Goal: Transaction & Acquisition: Purchase product/service

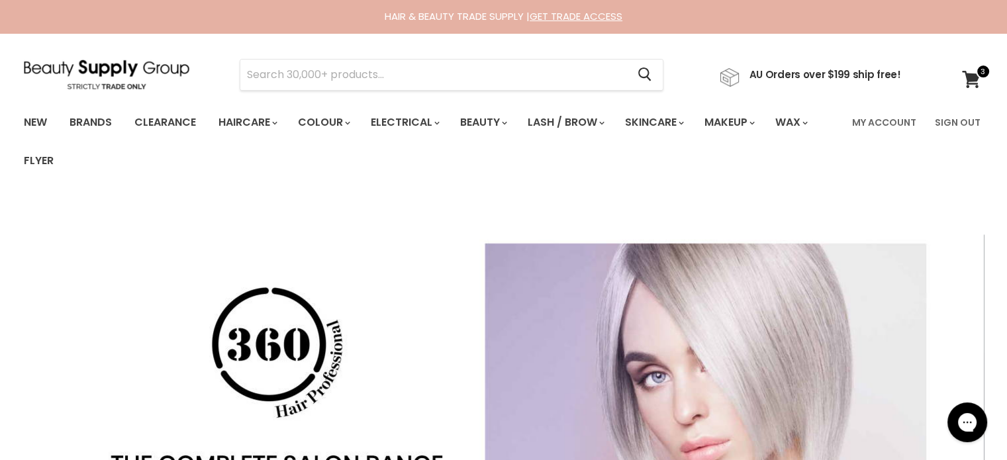
click at [968, 75] on icon at bounding box center [971, 79] width 18 height 17
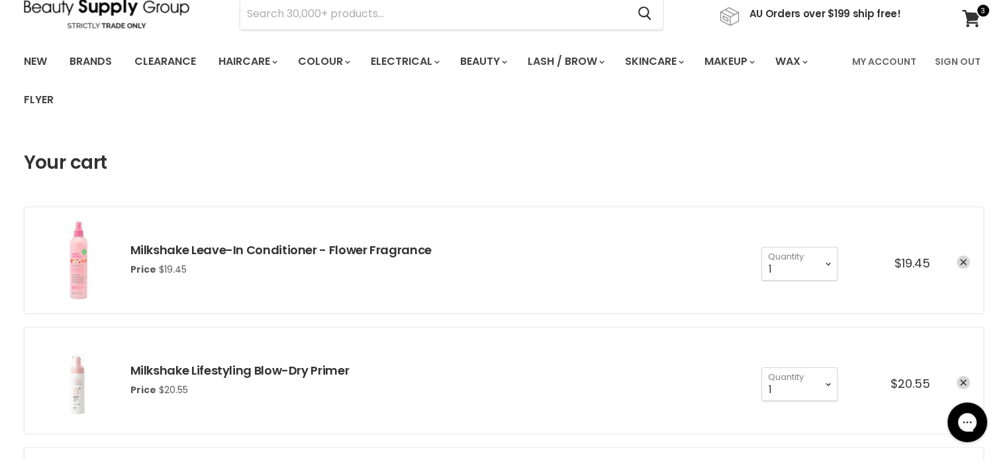
scroll to position [66, 0]
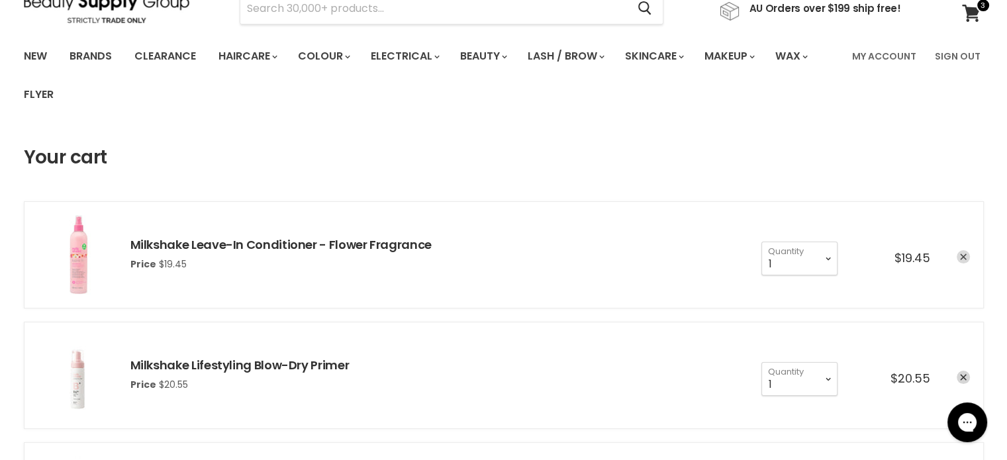
click at [964, 253] on icon "remove Milkshake Leave-In Conditioner - Flower Fragrance" at bounding box center [963, 256] width 7 height 7
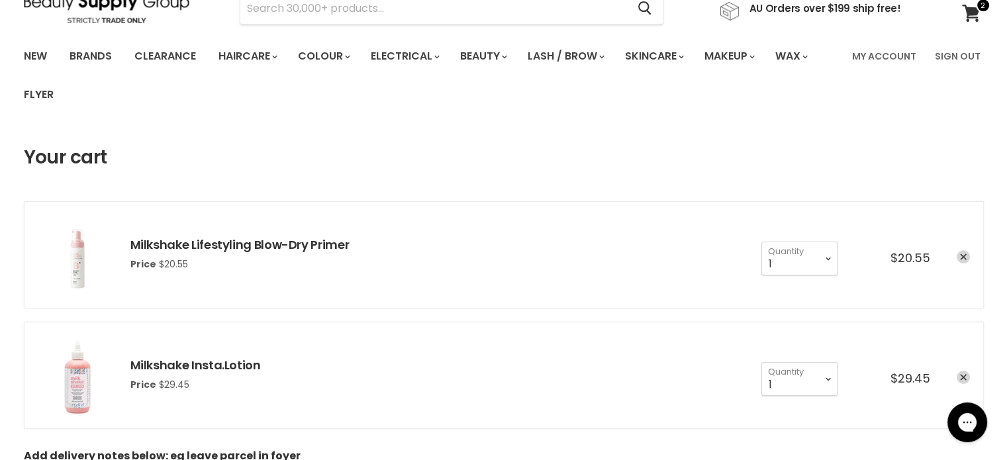
click at [962, 253] on icon "remove Milkshake Lifestyling Blow-Dry Primer" at bounding box center [963, 256] width 7 height 7
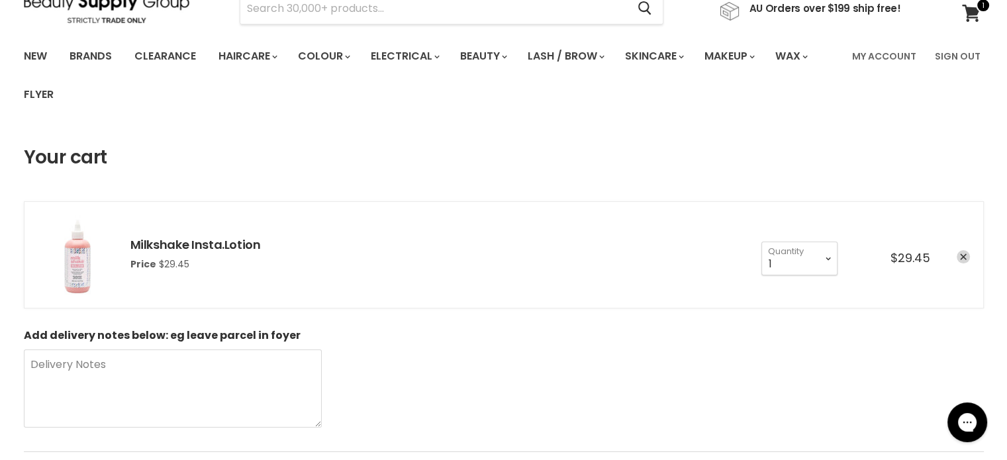
click at [962, 253] on icon "remove Milkshake Insta.Lotion" at bounding box center [963, 256] width 7 height 7
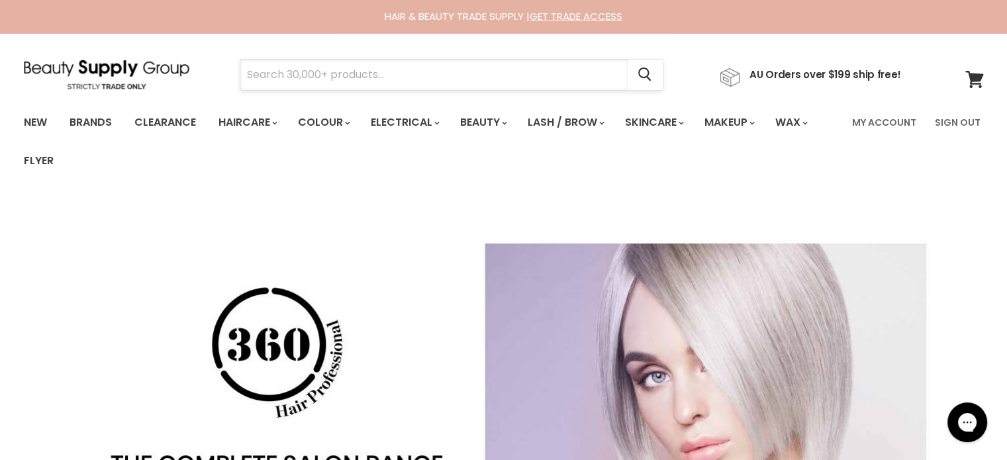
paste input "Insight Styling Liquid Crystals"
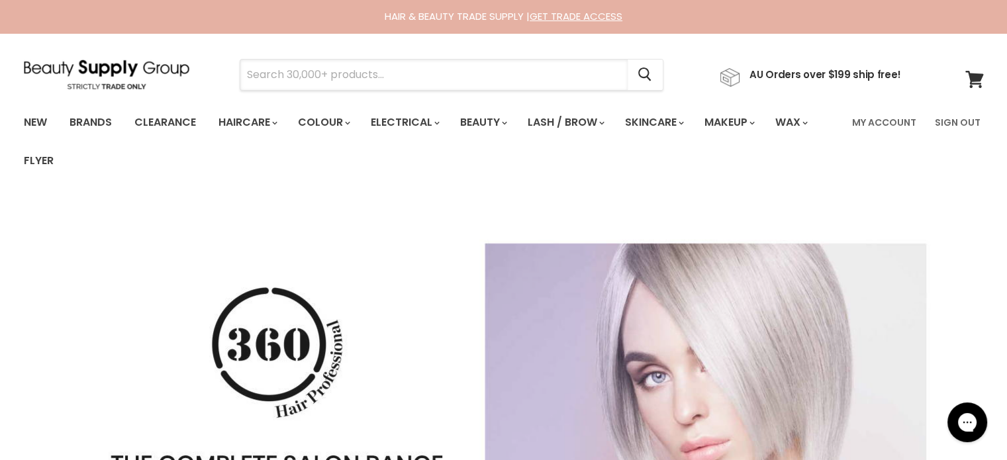
type input "Insight Styling Liquid Crystals"
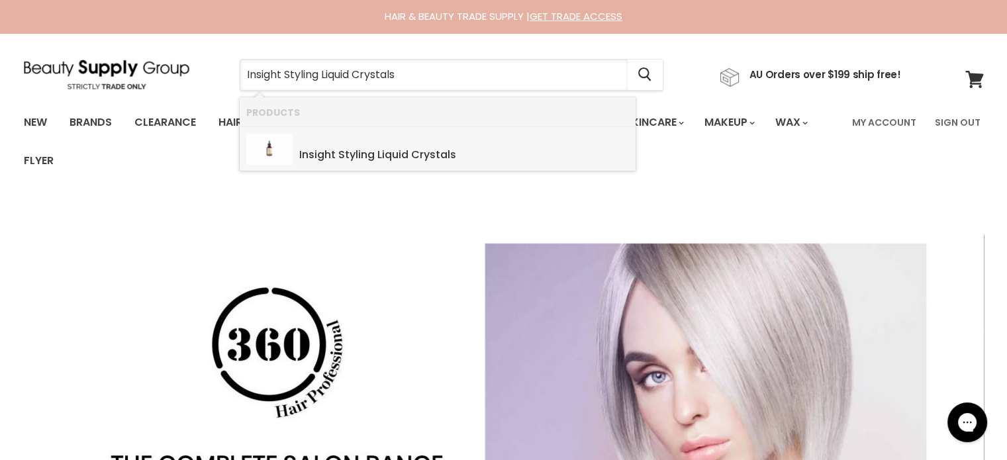
click at [373, 160] on b "Styling" at bounding box center [356, 154] width 36 height 15
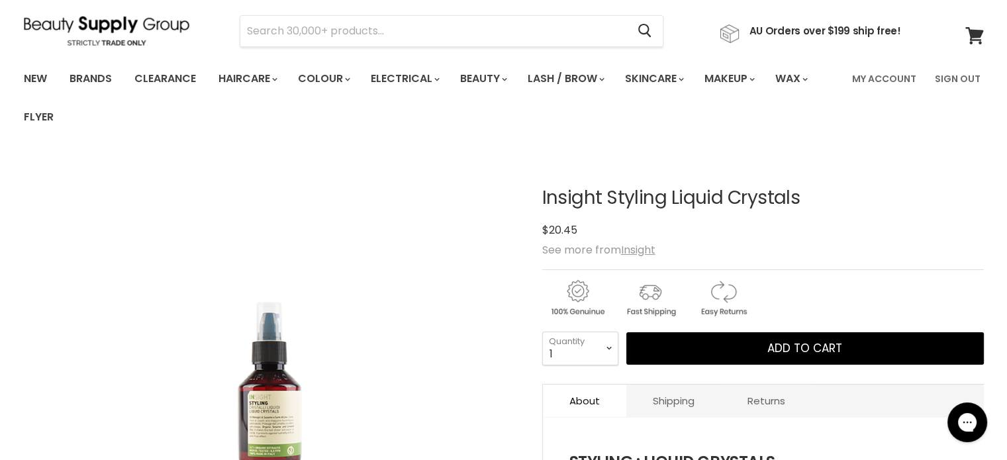
scroll to position [66, 0]
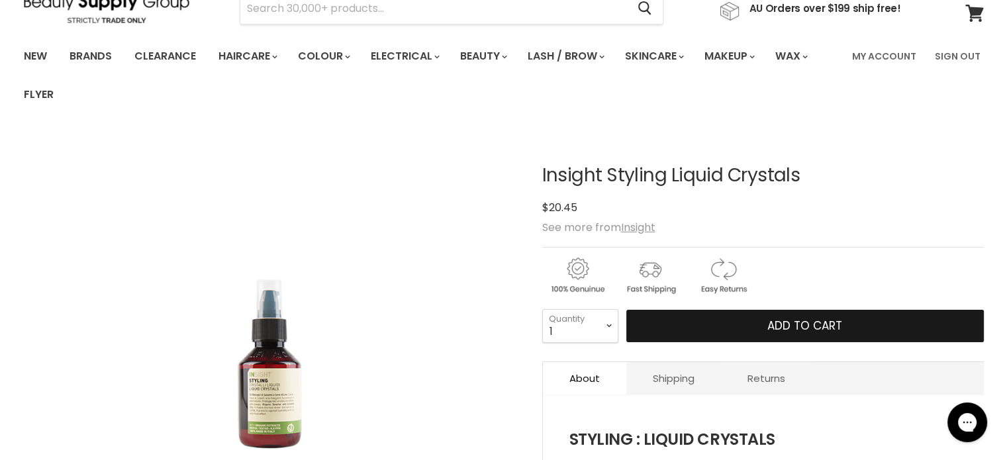
click at [741, 322] on button "Add to cart" at bounding box center [804, 326] width 357 height 33
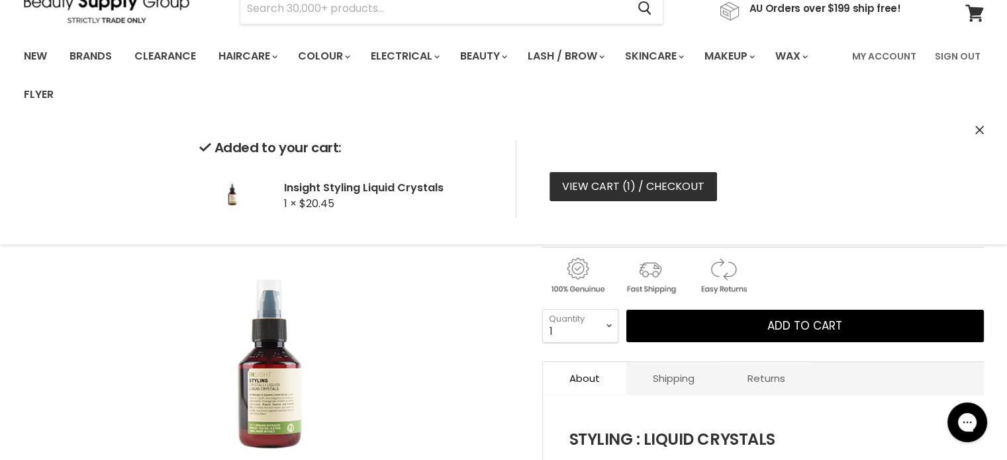
click at [635, 182] on link "View cart ( 1 ) / Checkout" at bounding box center [632, 186] width 167 height 29
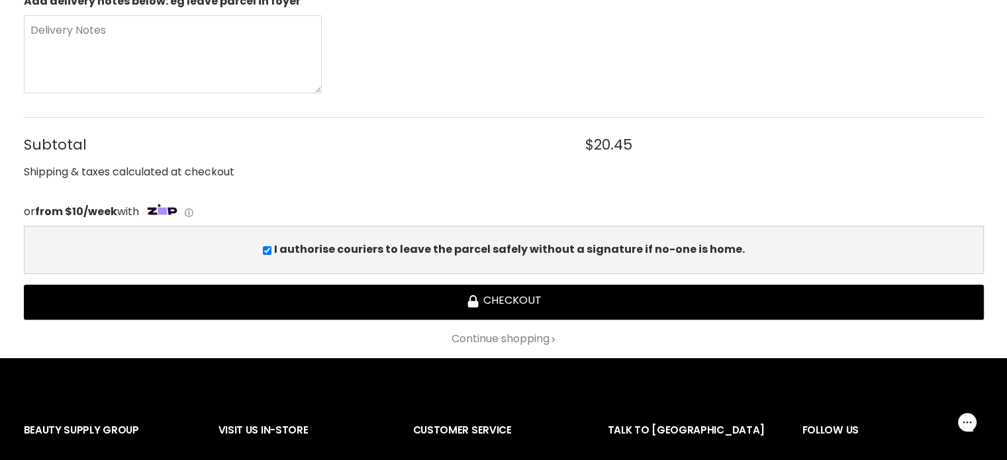
scroll to position [397, 0]
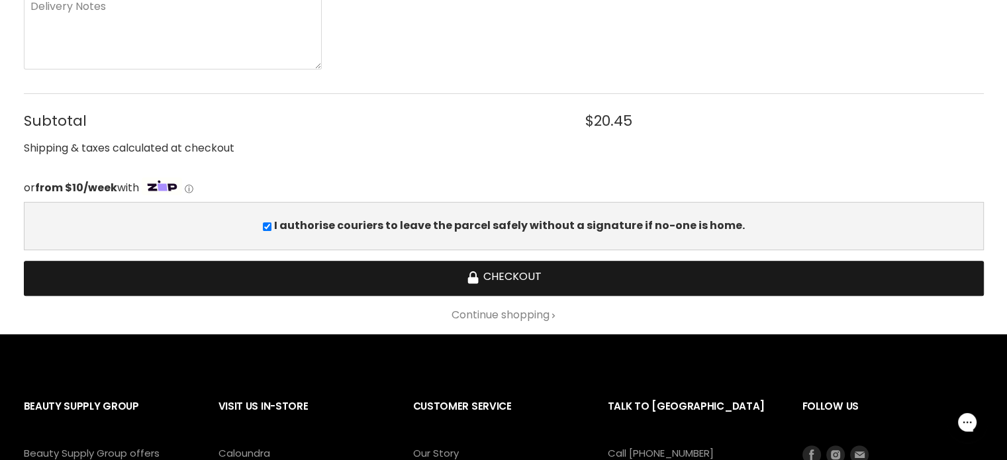
click at [500, 283] on button "Checkout" at bounding box center [504, 278] width 960 height 35
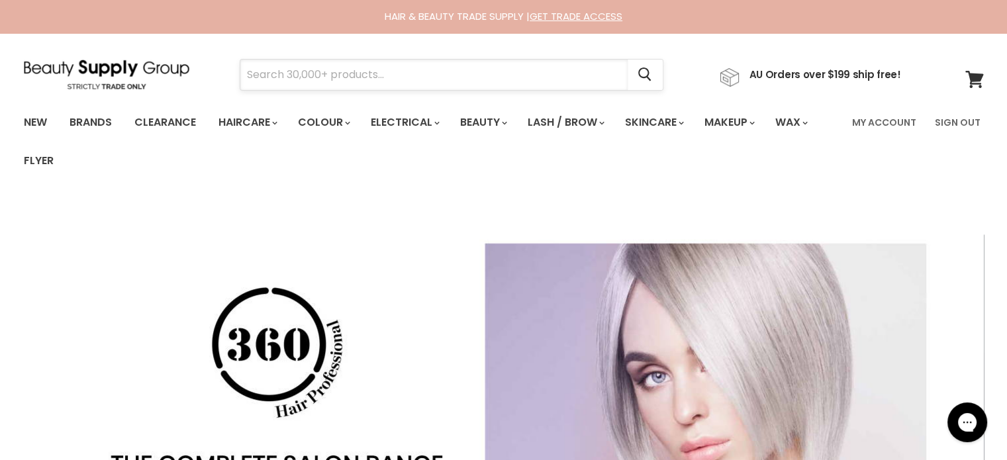
paste input "Vagheggi Rehydra Hydrating Cleansing Mousse"
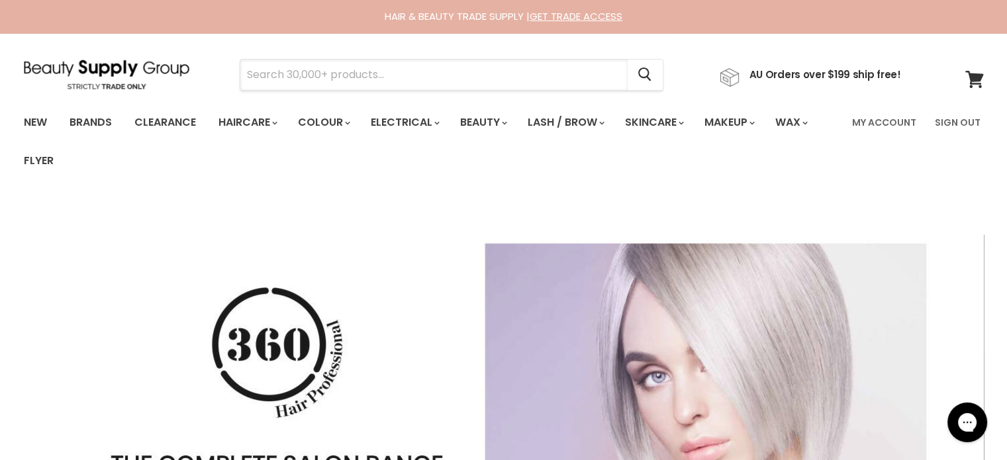
type input "Vagheggi Rehydra Hydrating Cleansing Mousse"
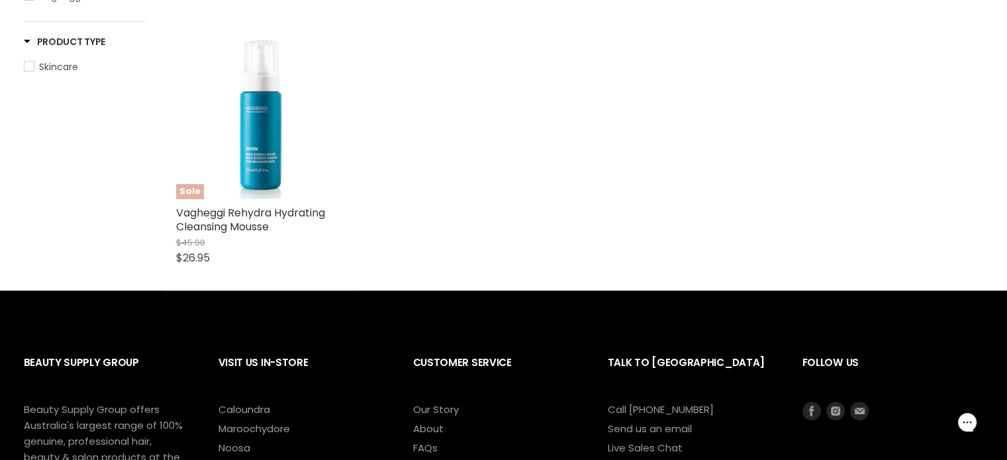
scroll to position [331, 0]
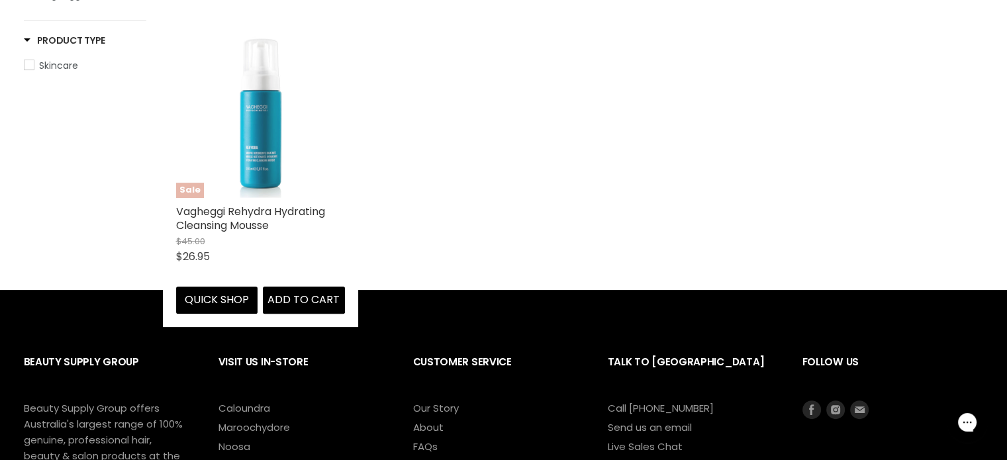
click at [300, 144] on img "Main content" at bounding box center [260, 113] width 169 height 169
click at [256, 155] on img "Main content" at bounding box center [260, 113] width 169 height 169
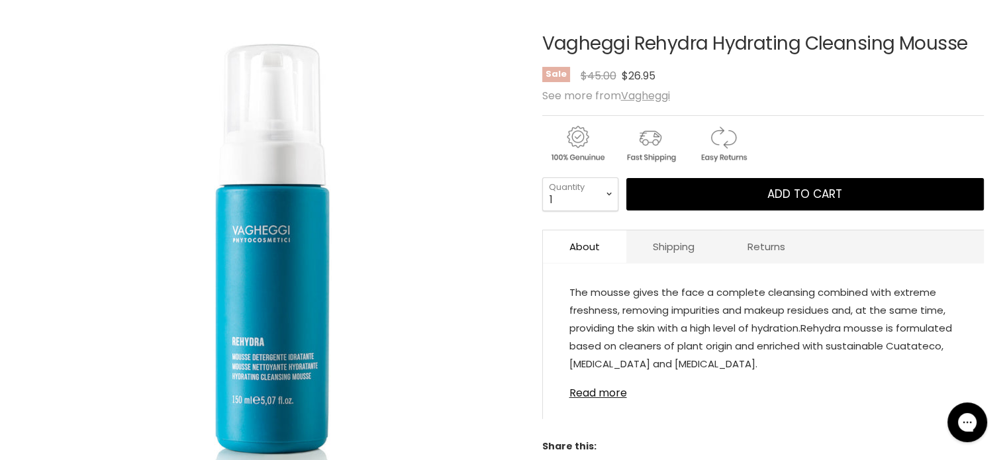
scroll to position [265, 0]
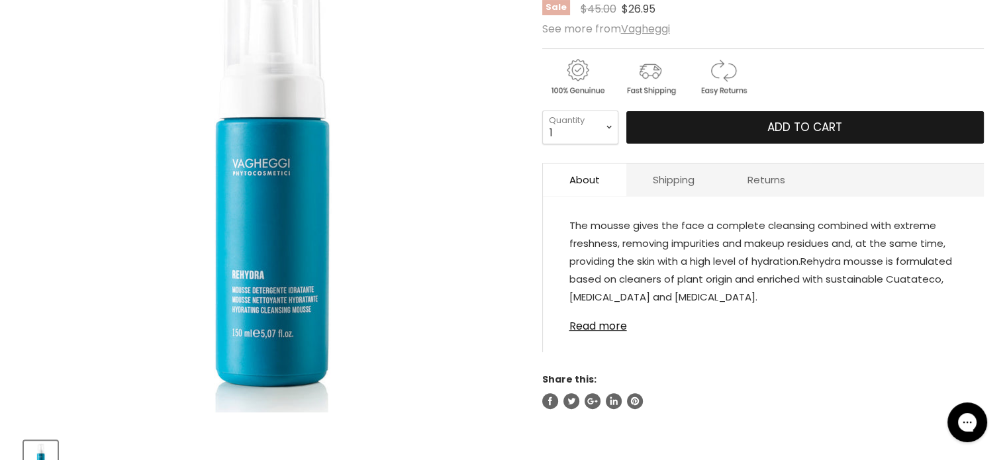
click at [738, 130] on button "Add to cart" at bounding box center [804, 127] width 357 height 33
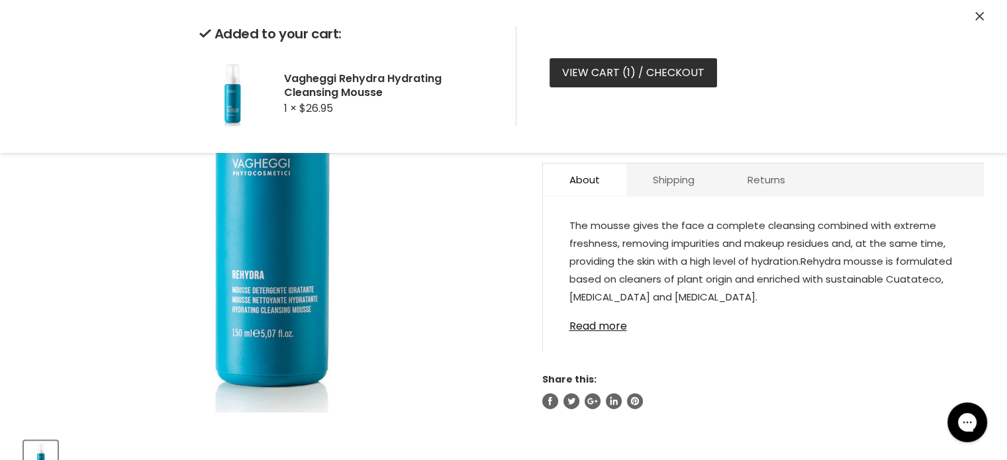
click at [588, 75] on link "View cart ( 1 ) / Checkout" at bounding box center [632, 72] width 167 height 29
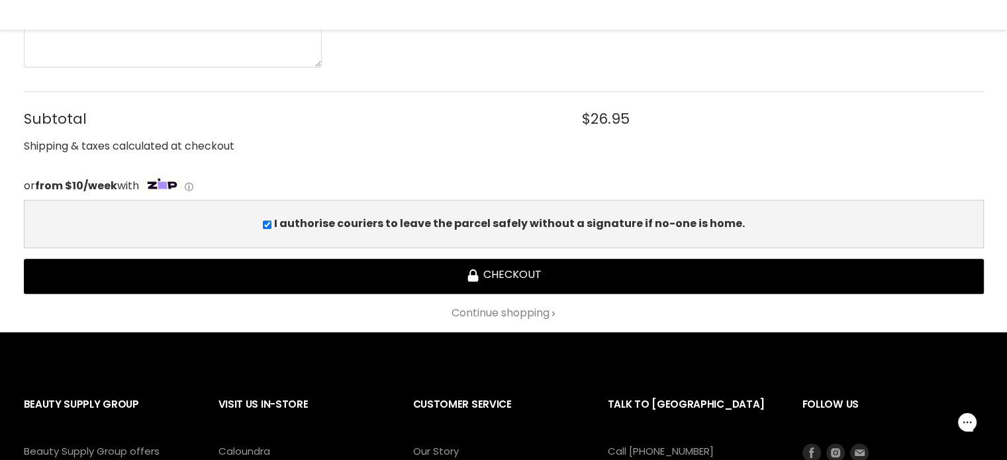
scroll to position [596, 0]
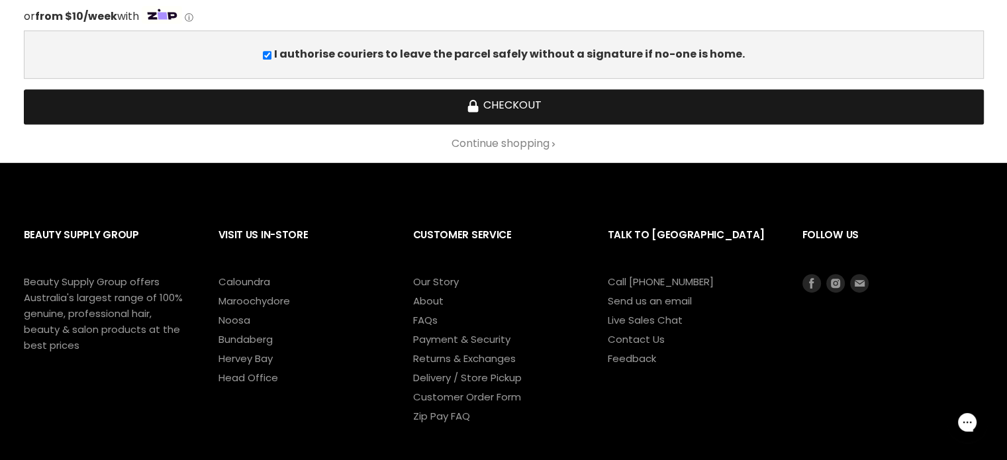
click at [504, 110] on button "Checkout" at bounding box center [504, 106] width 960 height 35
